Goal: Task Accomplishment & Management: Manage account settings

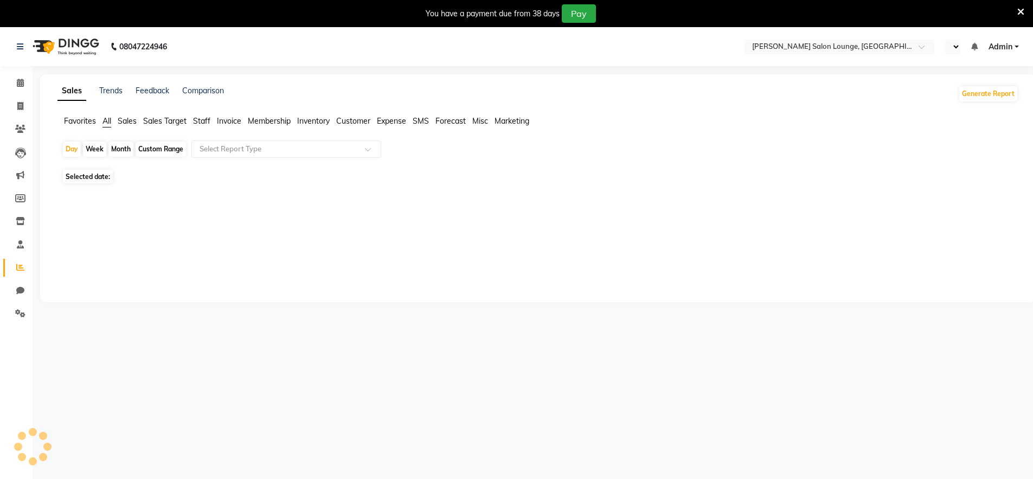
select select "en"
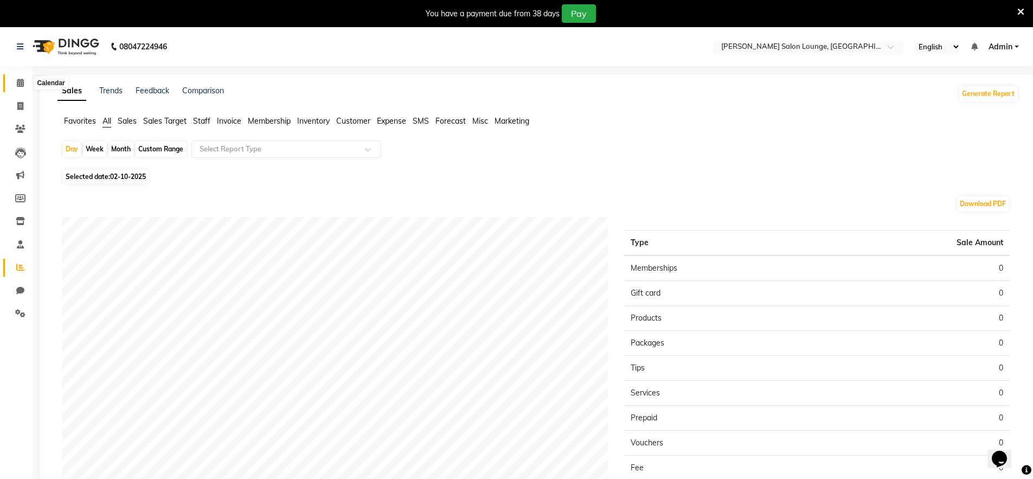
click at [24, 82] on span at bounding box center [20, 83] width 19 height 12
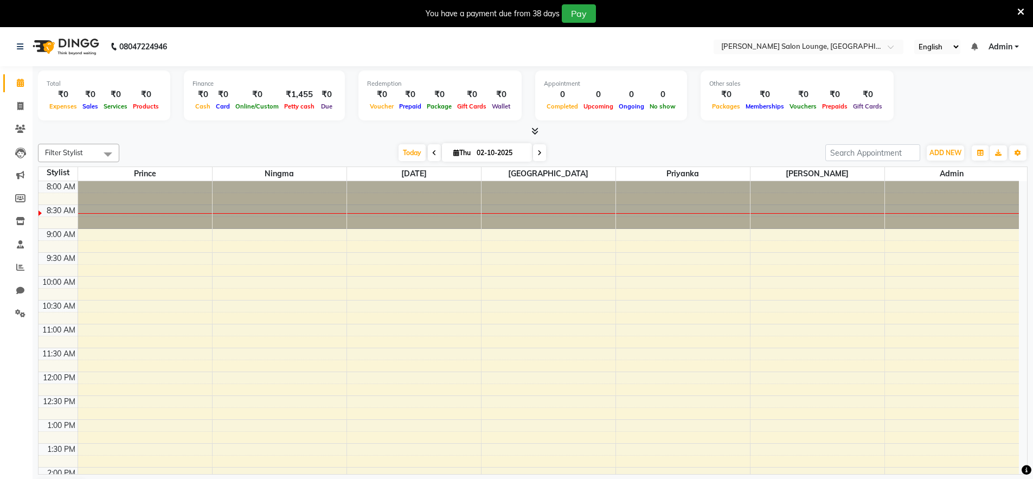
click at [328, 143] on div "Filter Stylist Select All [PERSON_NAME] Admin Ningma [PERSON_NAME] [PERSON_NAME…" at bounding box center [532, 321] width 989 height 364
drag, startPoint x: 1000, startPoint y: 46, endPoint x: 990, endPoint y: 56, distance: 14.6
click at [1000, 45] on span "Admin" at bounding box center [1000, 46] width 24 height 11
click at [956, 100] on link "Sign out" at bounding box center [962, 101] width 99 height 17
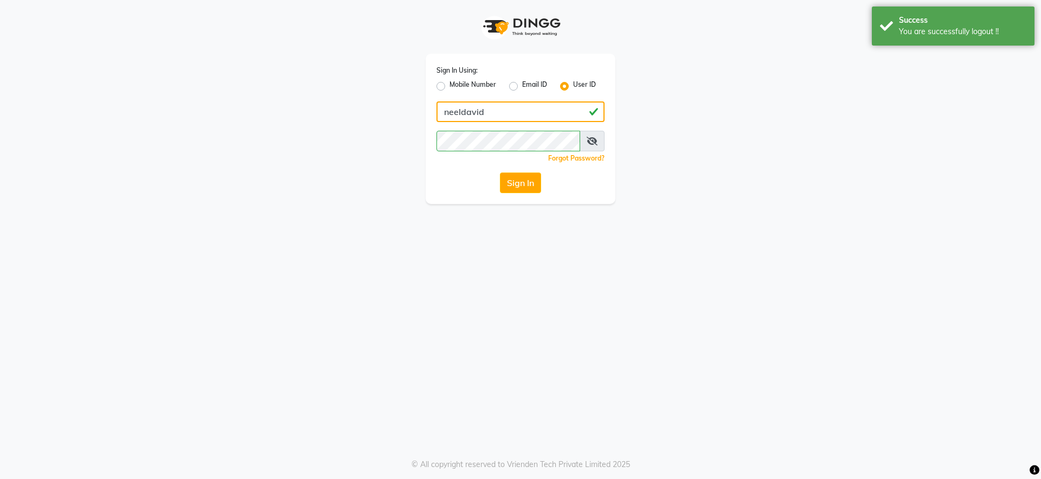
click at [520, 106] on input "neeldavid" at bounding box center [520, 111] width 168 height 21
type input "n"
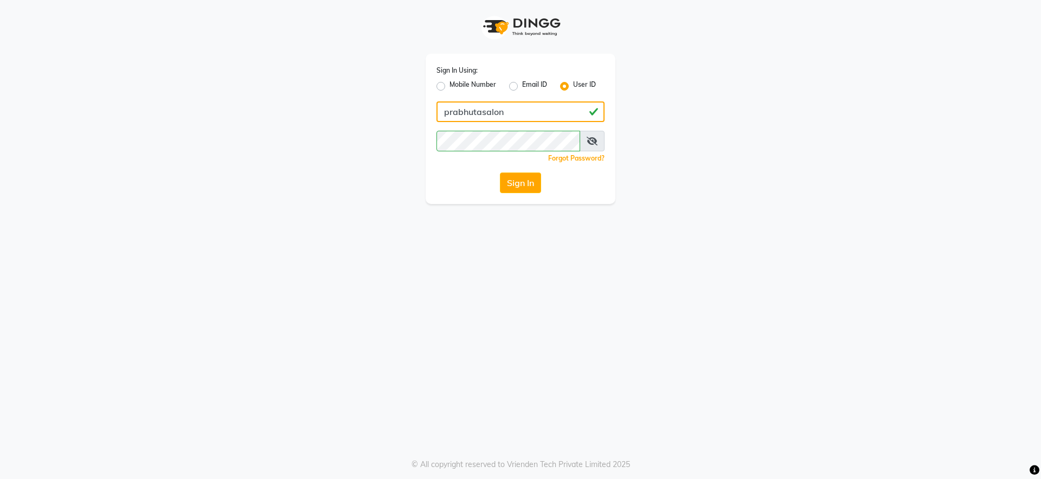
type input "prabhutasalon"
click at [500, 172] on button "Sign In" at bounding box center [520, 182] width 41 height 21
